Goal: Information Seeking & Learning: Find specific fact

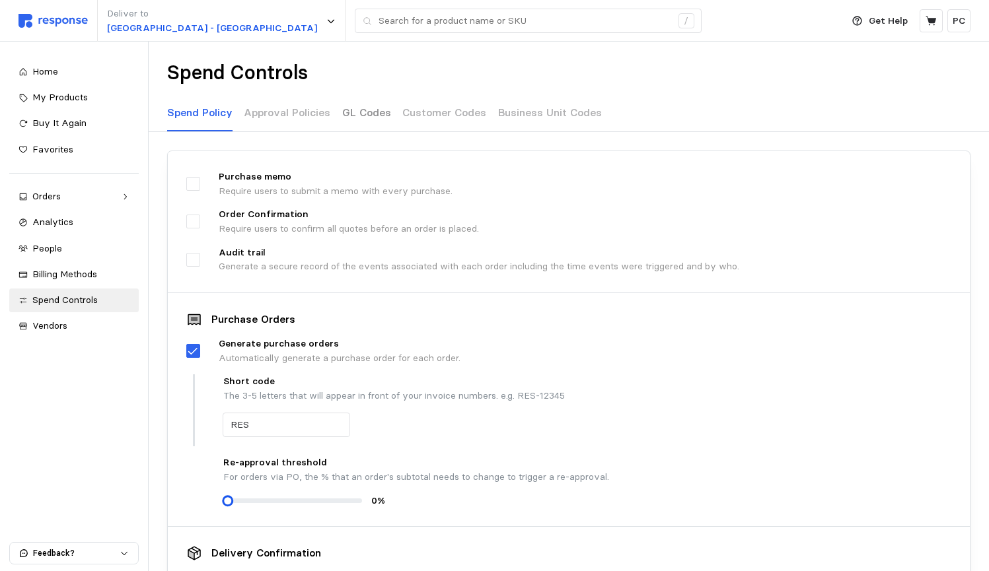
click at [363, 124] on div "GL Codes" at bounding box center [366, 113] width 49 height 36
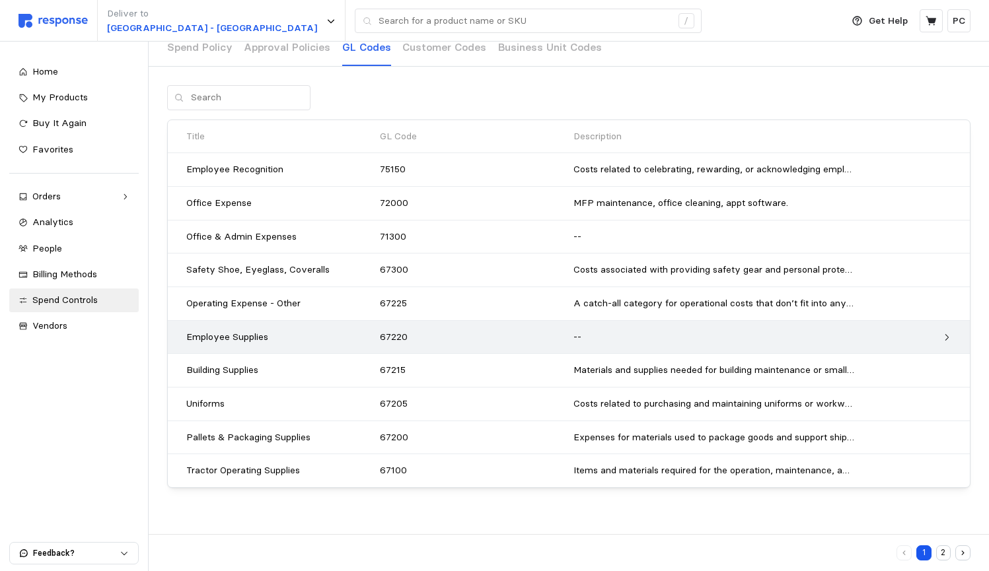
scroll to position [63, 0]
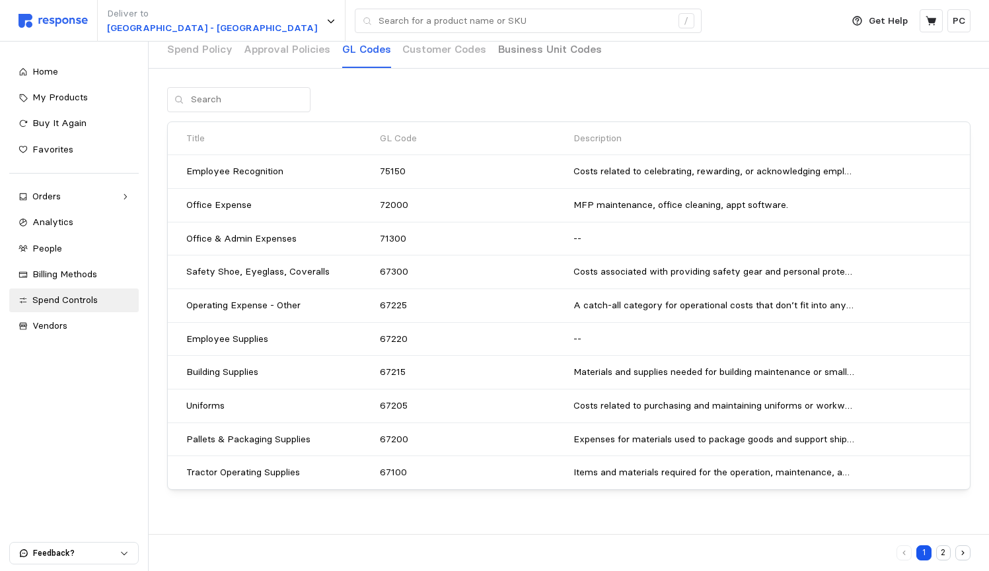
click at [482, 50] on p "Business Unit Codes" at bounding box center [550, 49] width 104 height 17
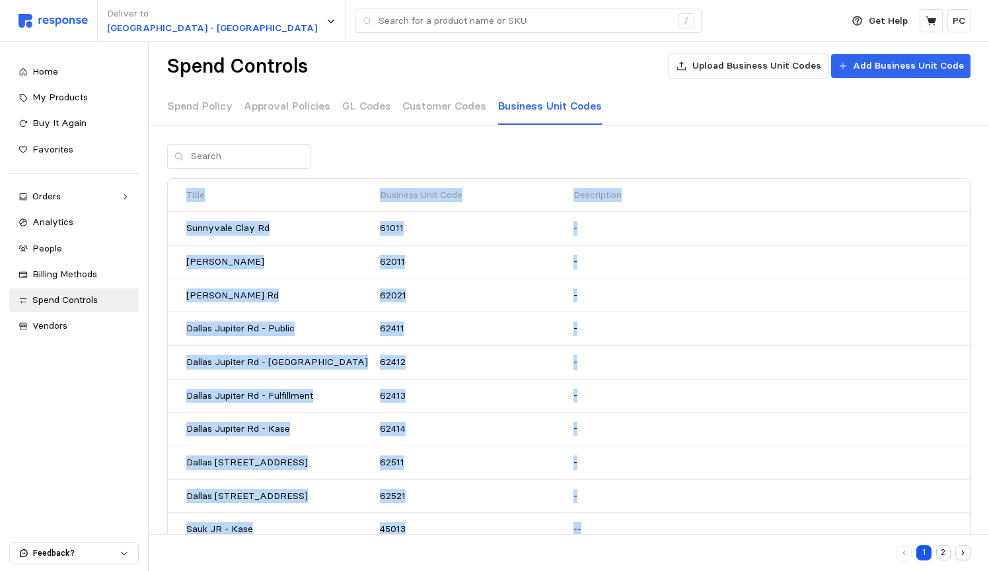
scroll to position [20, 0]
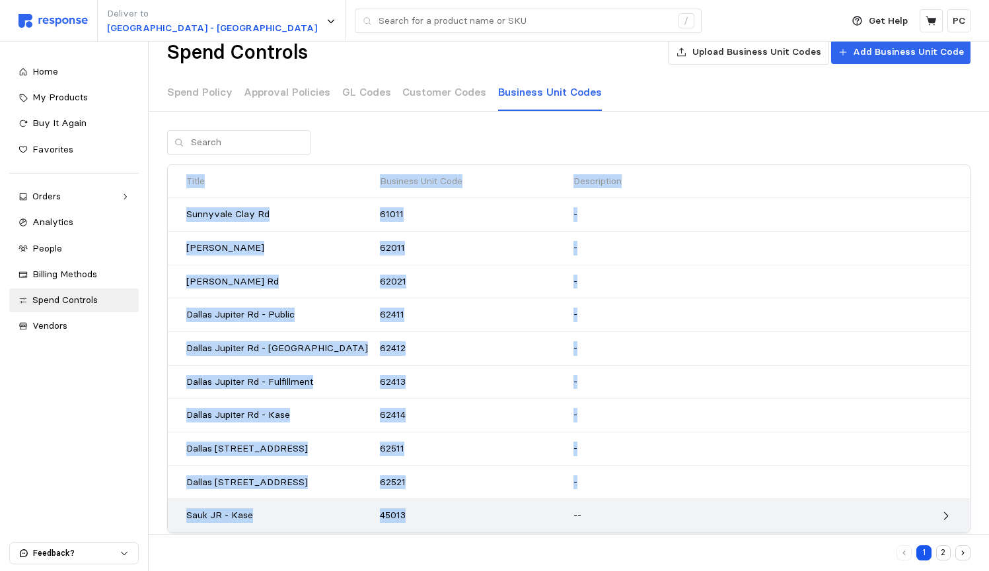
drag, startPoint x: 187, startPoint y: 199, endPoint x: 458, endPoint y: 509, distance: 411.9
click at [458, 509] on div "Title Business Unit Code Description [GEOGRAPHIC_DATA] - [GEOGRAPHIC_DATA][PERS…" at bounding box center [569, 349] width 802 height 368
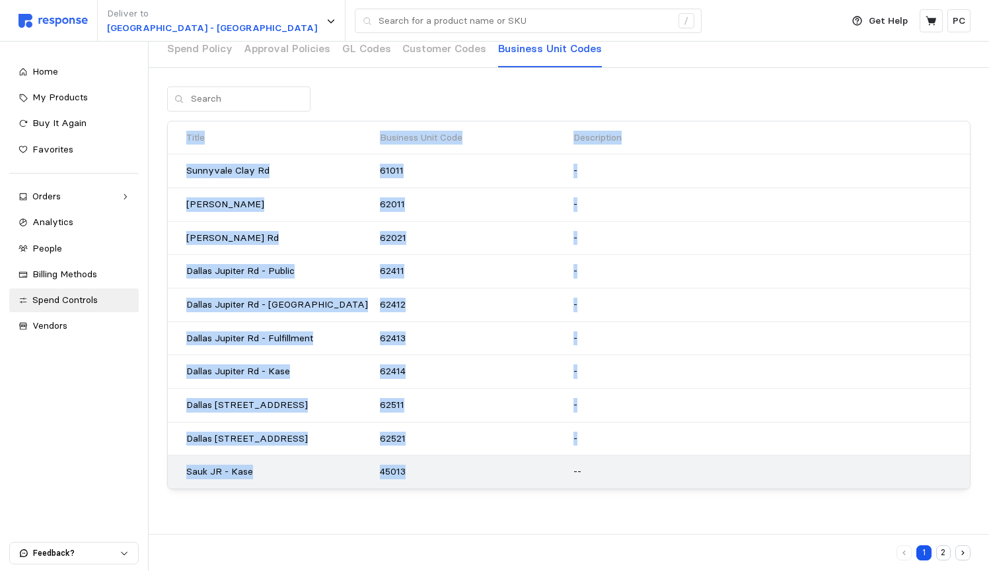
scroll to position [63, 0]
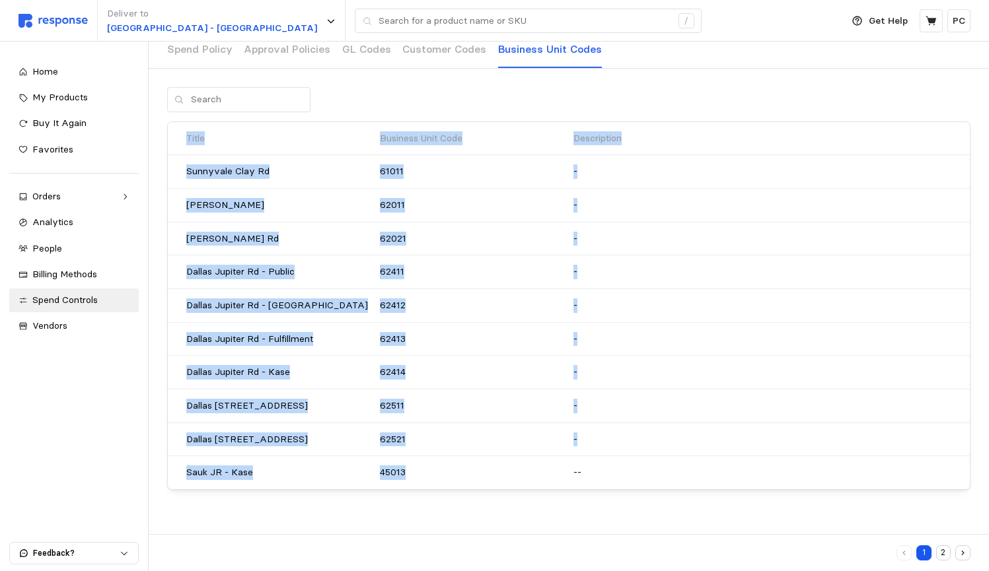
copy div "Title Business Unit Code Description [GEOGRAPHIC_DATA] - [GEOGRAPHIC_DATA][PERS…"
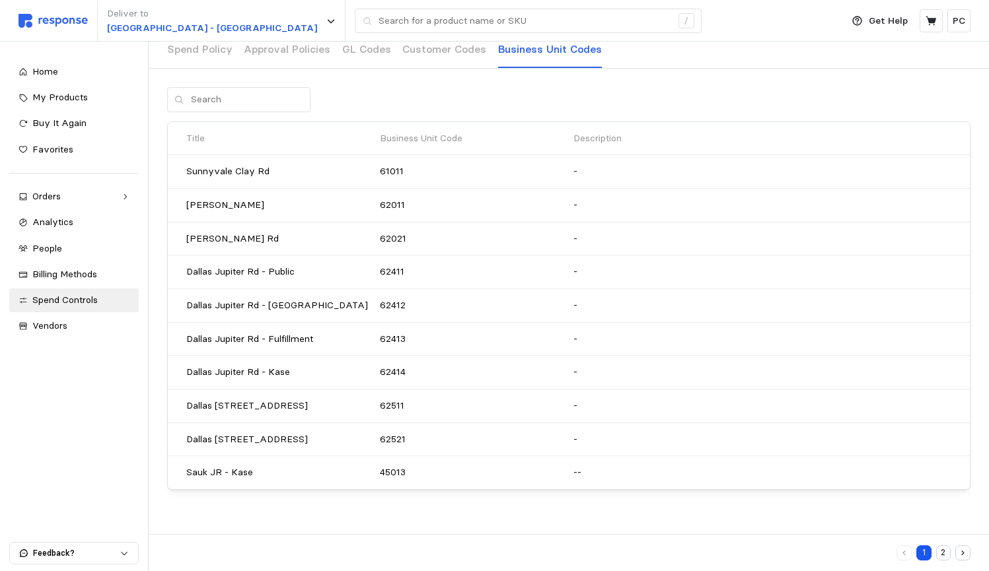
click at [482, 514] on div "Title Business Unit Code Description [GEOGRAPHIC_DATA] - [GEOGRAPHIC_DATA][PERS…" at bounding box center [569, 304] width 840 height 435
click at [482, 525] on button "2" at bounding box center [943, 553] width 15 height 15
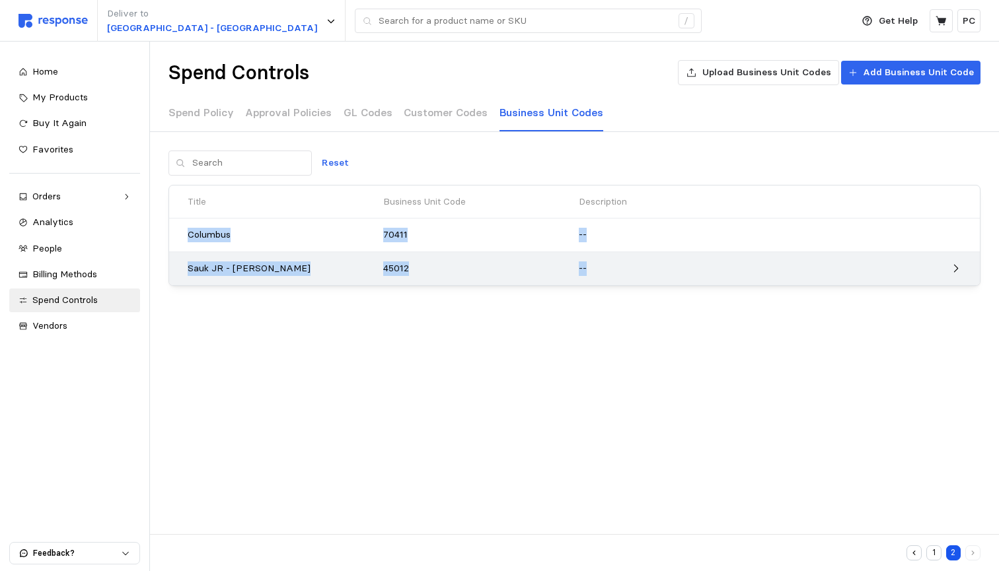
drag, startPoint x: 171, startPoint y: 229, endPoint x: 586, endPoint y: 269, distance: 416.8
click at [482, 269] on div "Title Business Unit Code Description Columbus 70411 -- Sauk JR - [PERSON_NAME] …" at bounding box center [574, 236] width 810 height 100
copy div "Columbus 70411 -- Sauk JR - [PERSON_NAME] 45012 --"
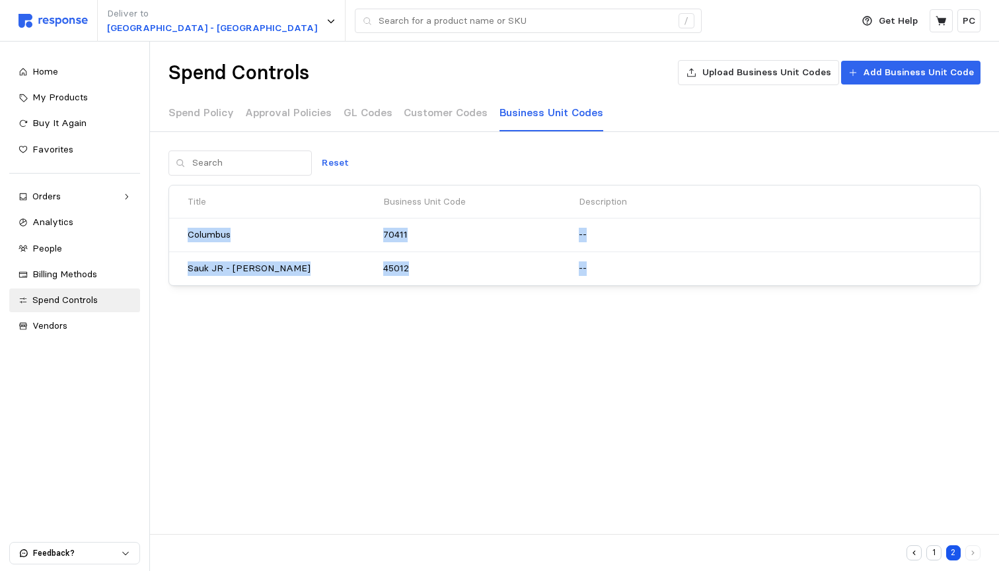
click at [482, 525] on button "1" at bounding box center [933, 553] width 15 height 15
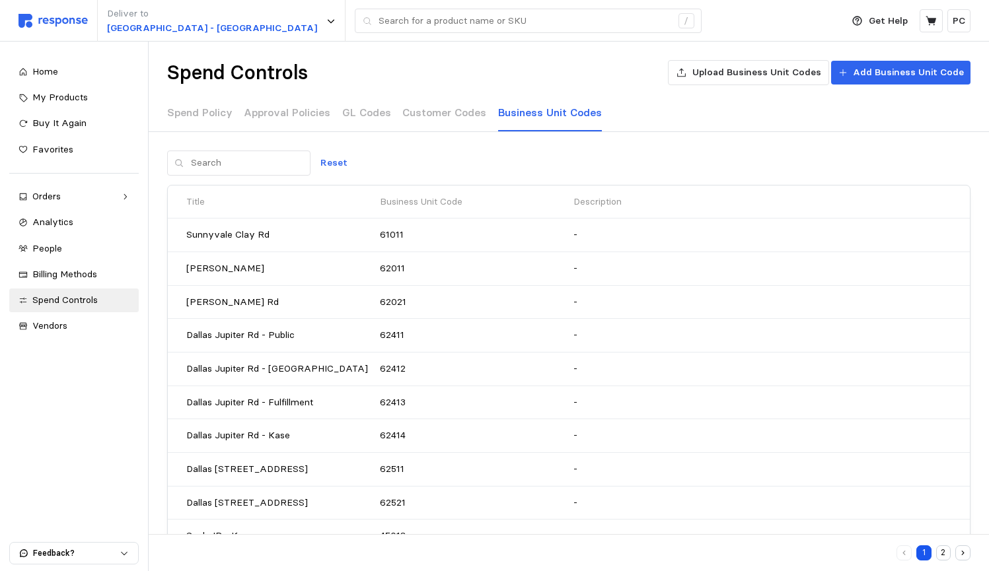
click at [482, 147] on div "Spend Controls Upload Business Unit Codes Add Business Unit Code Spend Policy A…" at bounding box center [569, 342] width 840 height 600
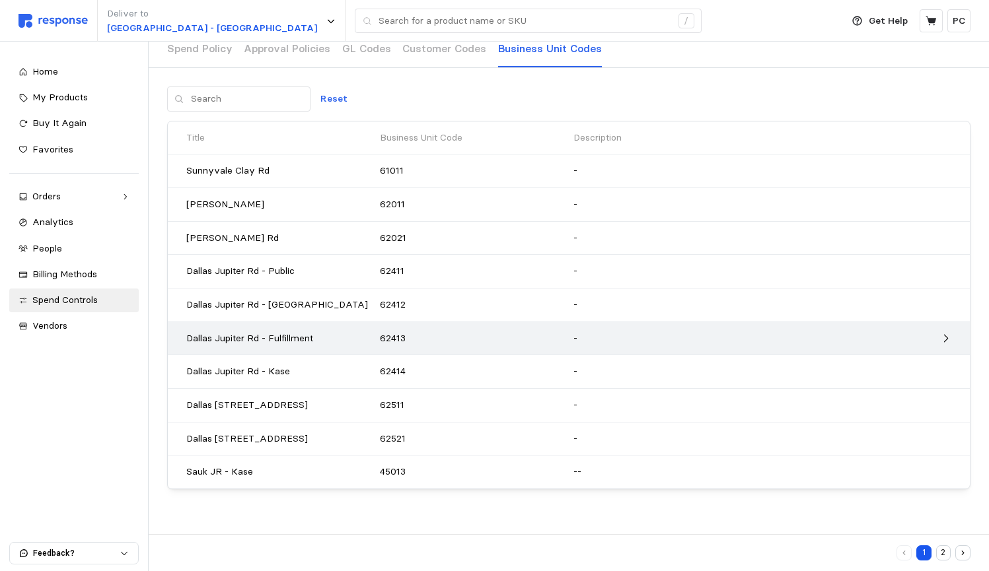
scroll to position [63, 0]
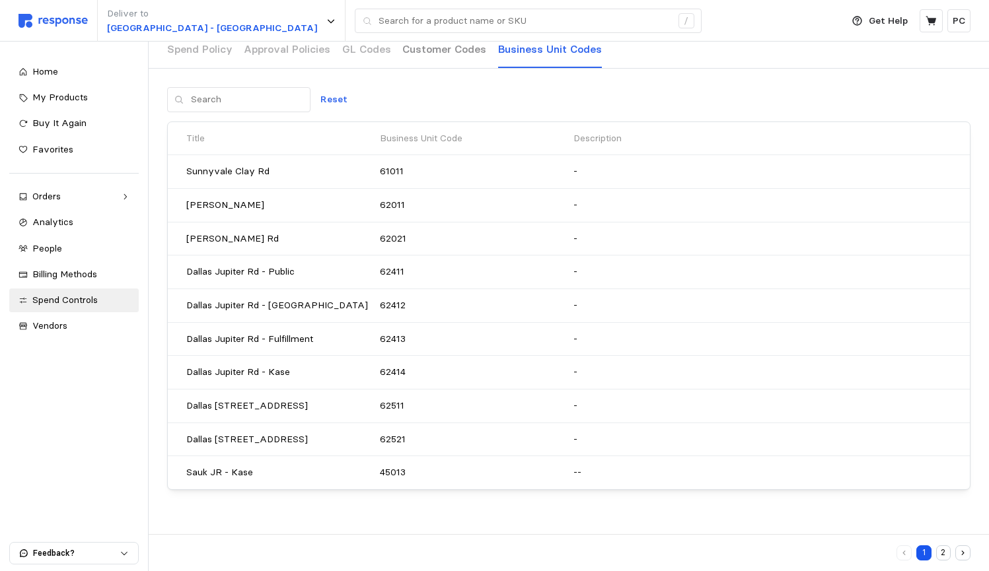
click at [427, 58] on div "Customer Codes" at bounding box center [444, 50] width 84 height 36
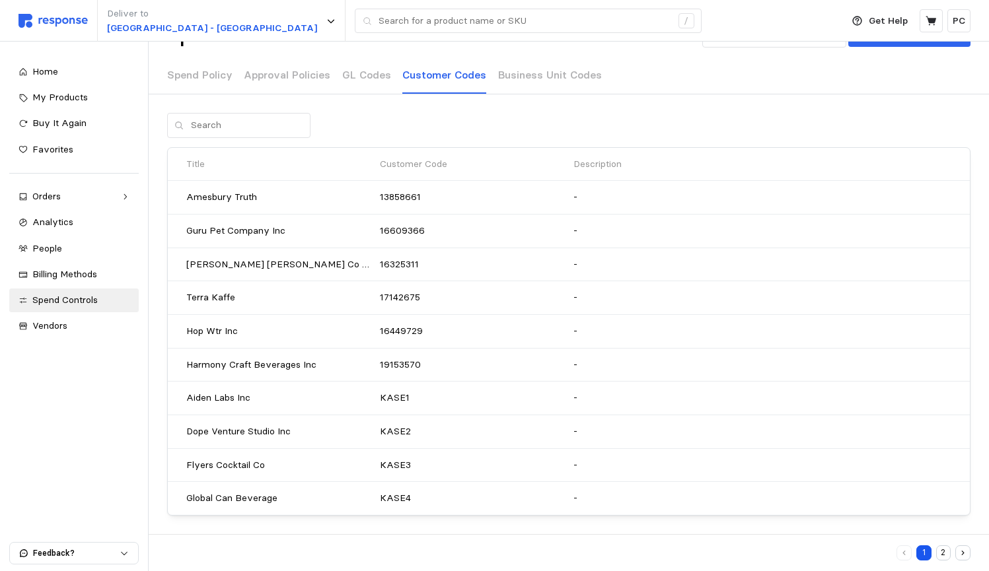
scroll to position [45, 0]
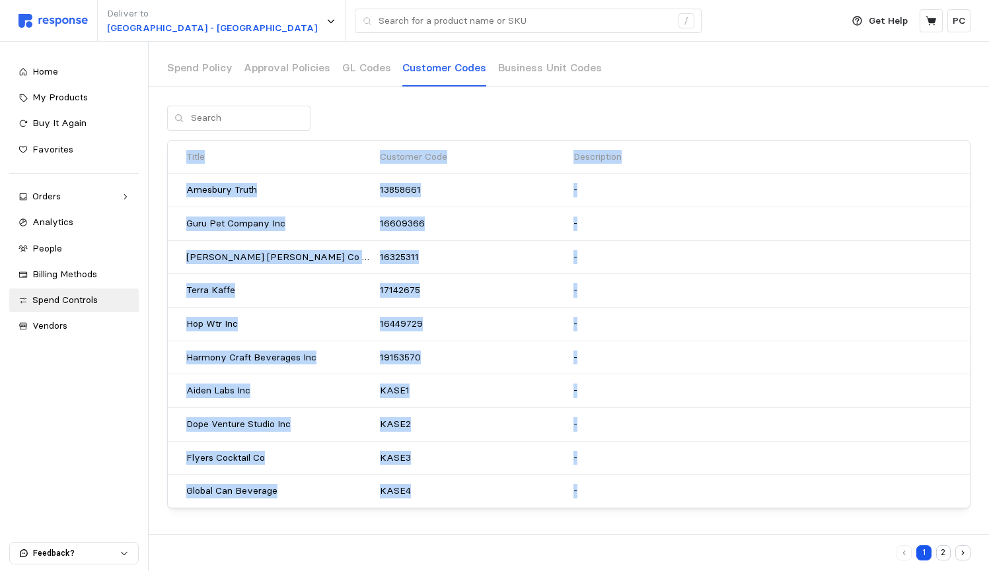
drag, startPoint x: 178, startPoint y: 152, endPoint x: 598, endPoint y: 510, distance: 551.4
click at [482, 510] on div "Title Customer Code Description Amesbury Truth 13858661 - Guru Pet Company Inc …" at bounding box center [569, 323] width 840 height 435
copy div "Title Customer Code Description Amesbury Truth 13858661 - Guru Pet Company Inc …"
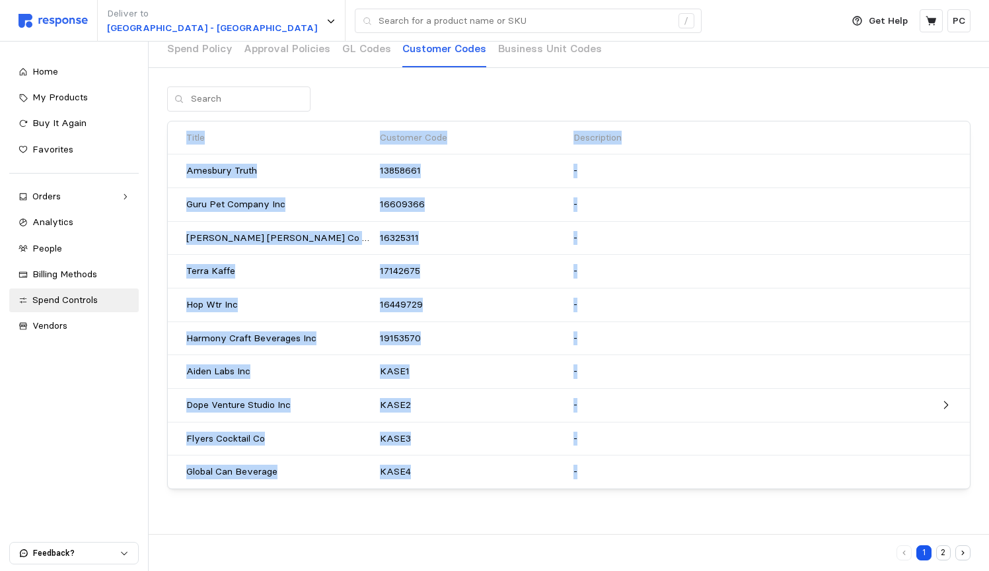
scroll to position [63, 0]
click at [482, 525] on button "2" at bounding box center [943, 553] width 15 height 15
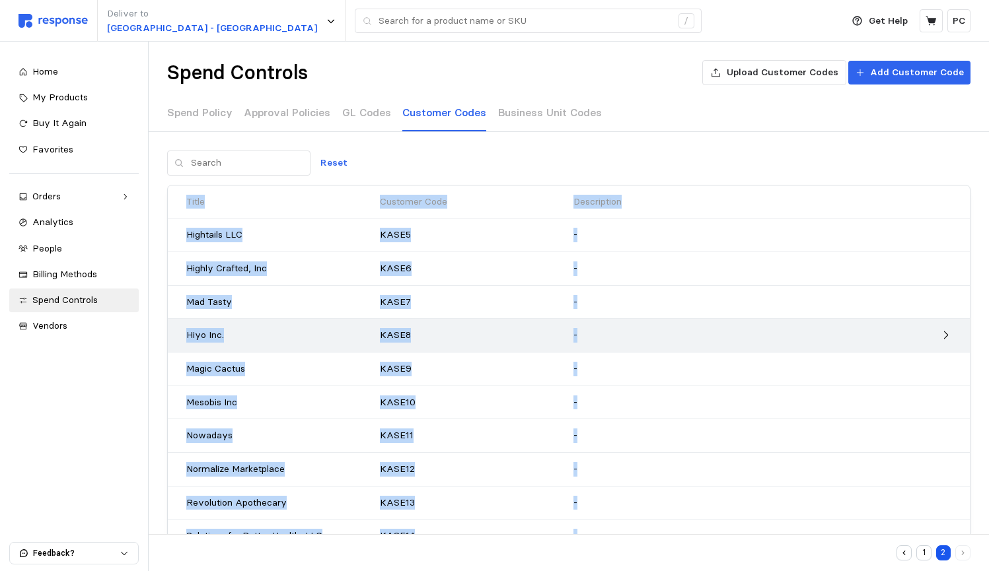
scroll to position [22, 0]
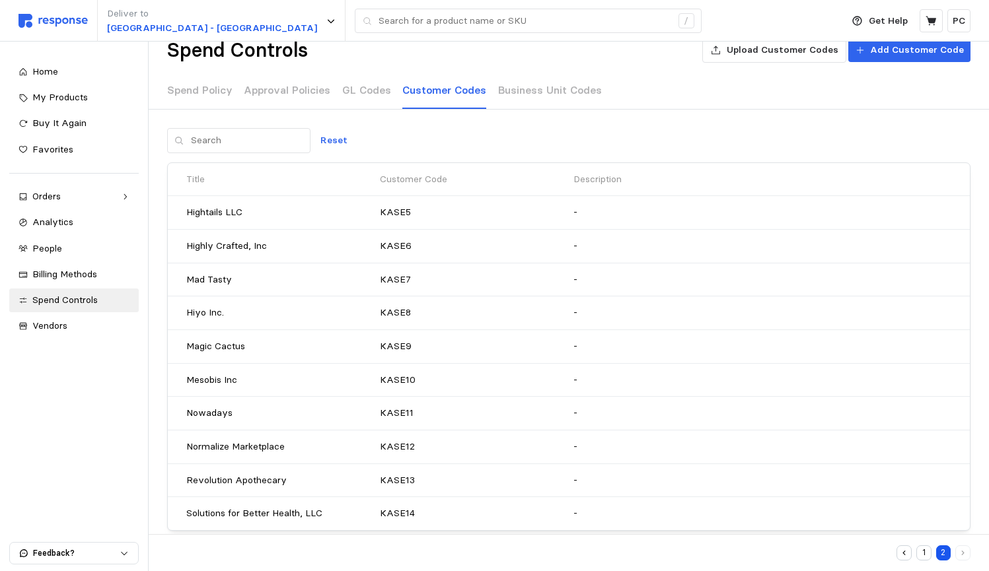
click at [482, 136] on div "Reset" at bounding box center [568, 140] width 803 height 25
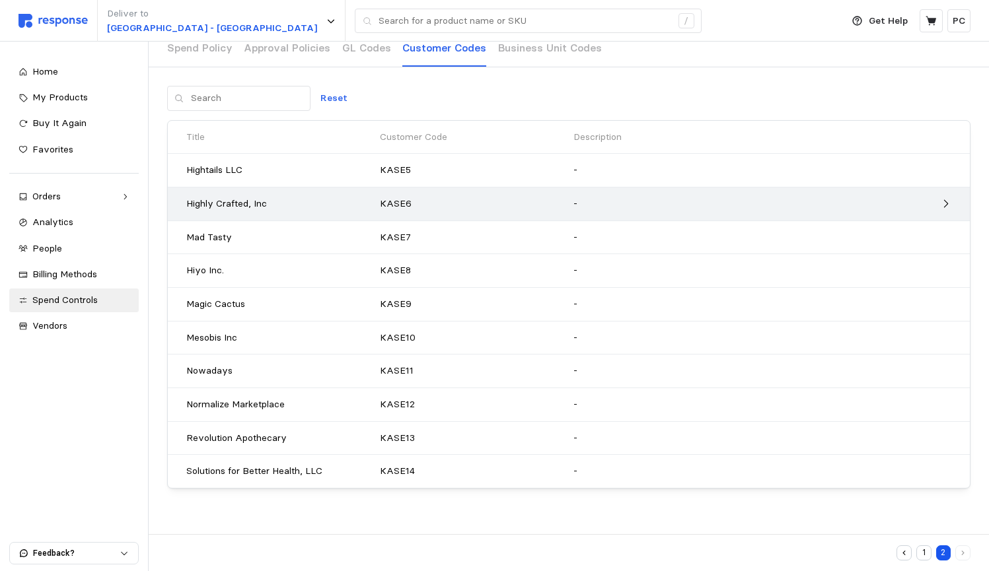
scroll to position [63, 0]
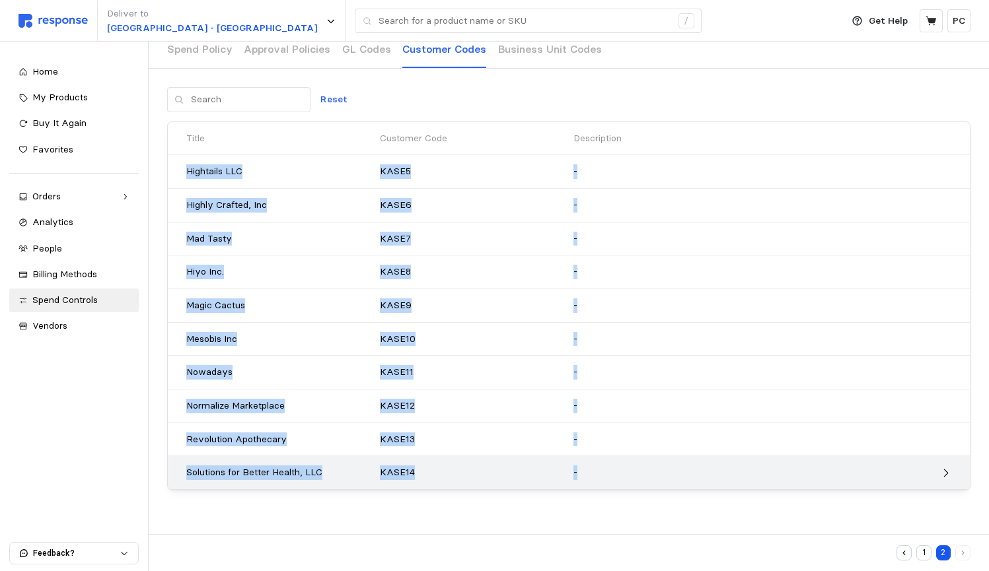
drag, startPoint x: 180, startPoint y: 165, endPoint x: 613, endPoint y: 469, distance: 528.7
click at [482, 469] on div "Title Customer Code Description Hightails LLC KASE5 - Highly Crafted, Inc KASE6…" at bounding box center [569, 306] width 802 height 368
copy div "Hightails LLC KASE5 - Highly Crafted, Inc KASE6 - Mad Tasty KASE7 - Hiyo Inc. K…"
